Goal: Task Accomplishment & Management: Use online tool/utility

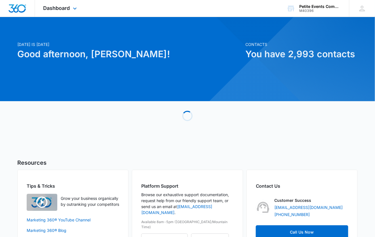
scroll to position [1, 0]
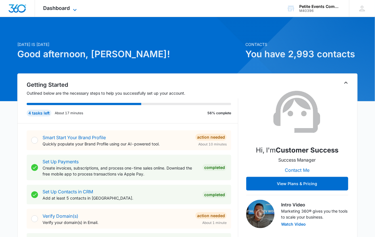
click at [69, 6] on span "Dashboard" at bounding box center [56, 8] width 27 height 6
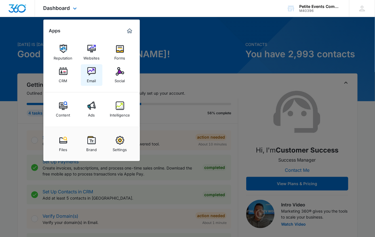
click at [90, 66] on link "Email" at bounding box center [92, 75] width 22 height 22
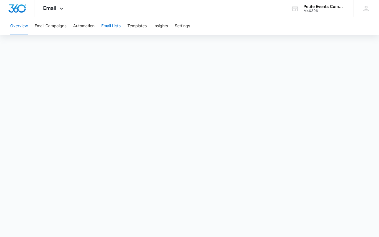
click at [117, 27] on button "Email Lists" at bounding box center [110, 26] width 19 height 18
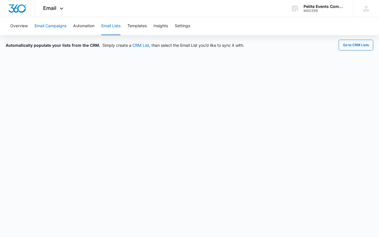
click at [59, 29] on button "Email Campaigns" at bounding box center [51, 26] width 32 height 18
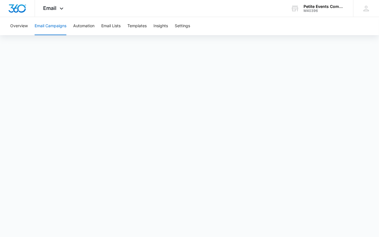
click at [52, 27] on button "Email Campaigns" at bounding box center [51, 26] width 32 height 18
click at [56, 29] on button "Email Campaigns" at bounding box center [51, 26] width 32 height 18
click at [7, 15] on div at bounding box center [17, 8] width 35 height 17
